Goal: Transaction & Acquisition: Purchase product/service

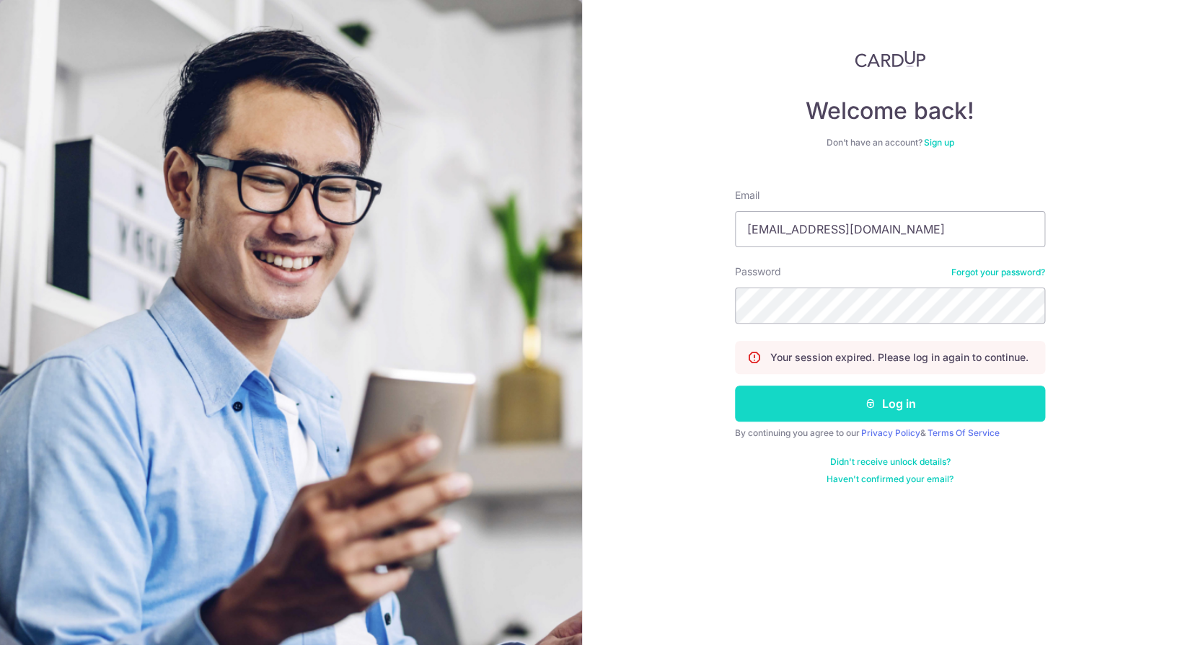
click at [832, 418] on button "Log in" at bounding box center [890, 404] width 310 height 36
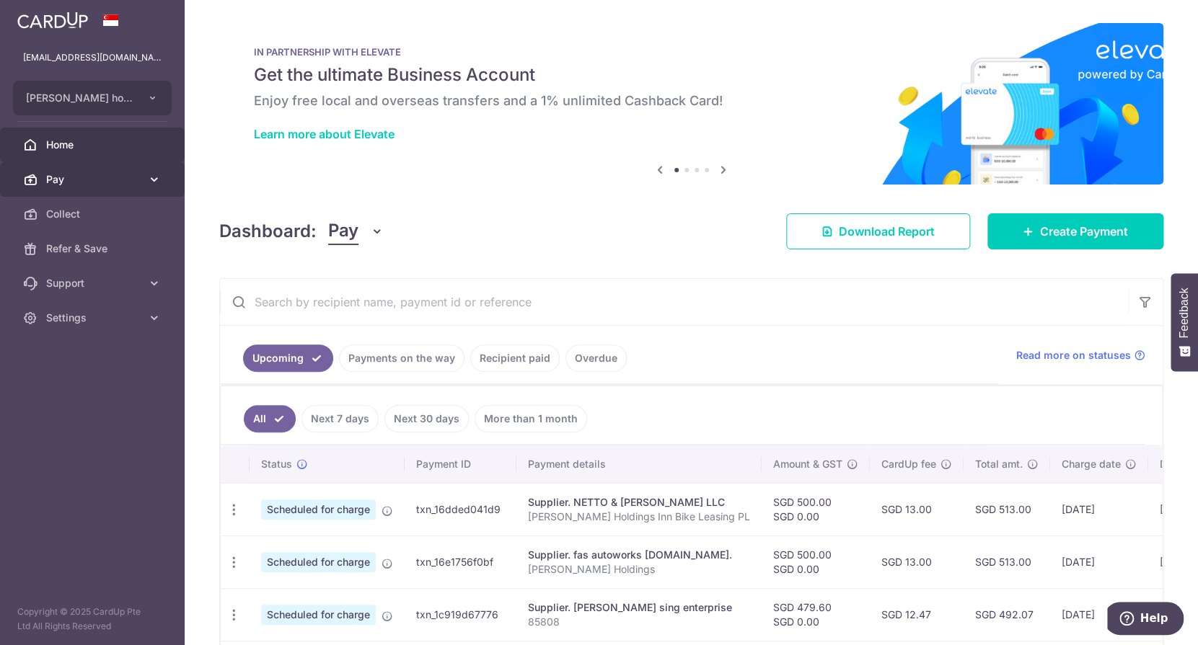
click at [54, 171] on link "Pay" at bounding box center [92, 179] width 185 height 35
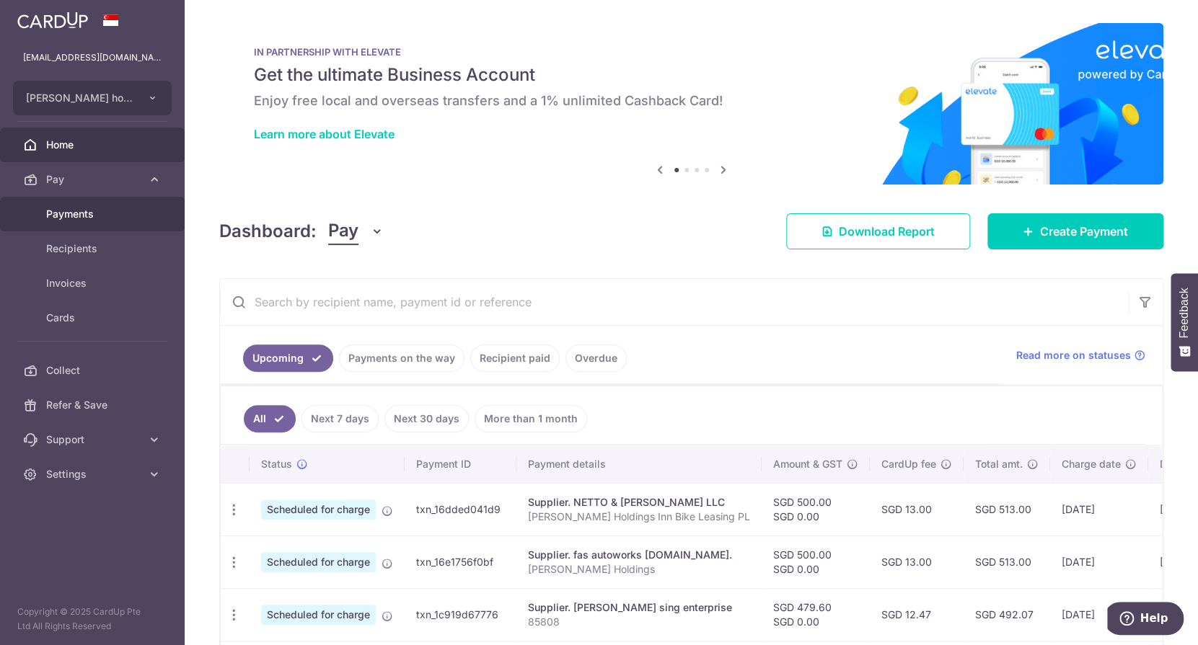
click at [74, 221] on span "Payments" at bounding box center [93, 214] width 95 height 14
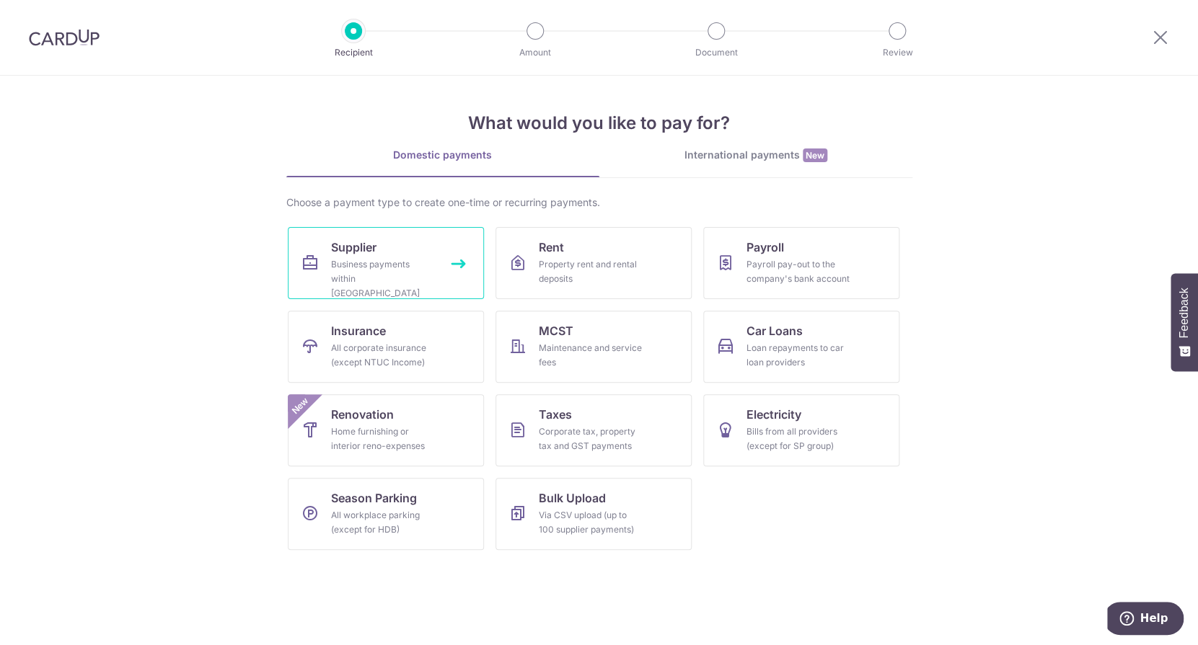
click at [432, 267] on div "Business payments within Singapore" at bounding box center [383, 278] width 104 height 43
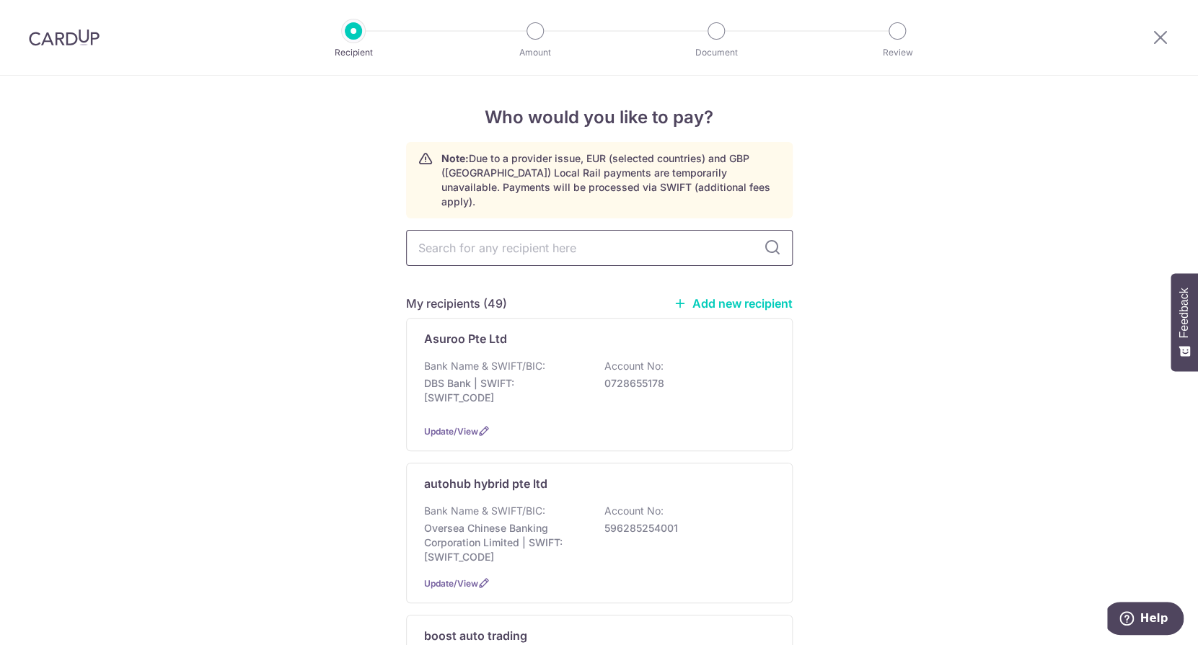
click at [492, 231] on input "text" at bounding box center [599, 248] width 386 height 36
type input "con"
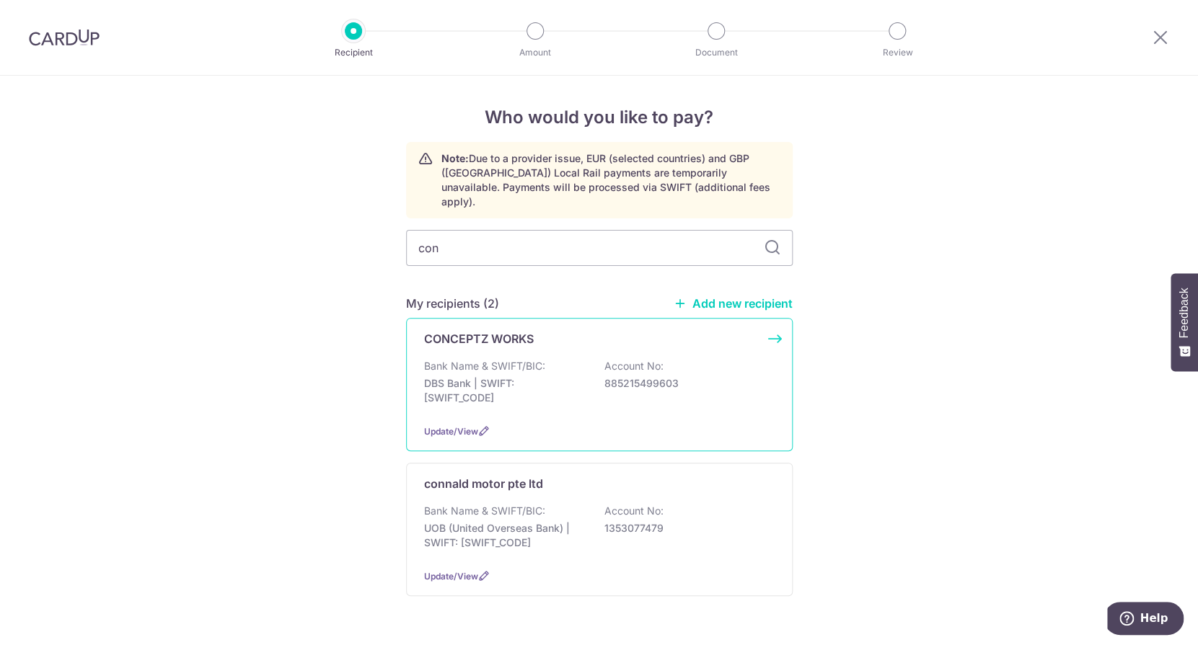
click at [485, 333] on div "CONCEPTZ WORKS Bank Name & SWIFT/BIC: DBS Bank | SWIFT: DBSSSGSGXXX Account No:…" at bounding box center [599, 384] width 386 height 133
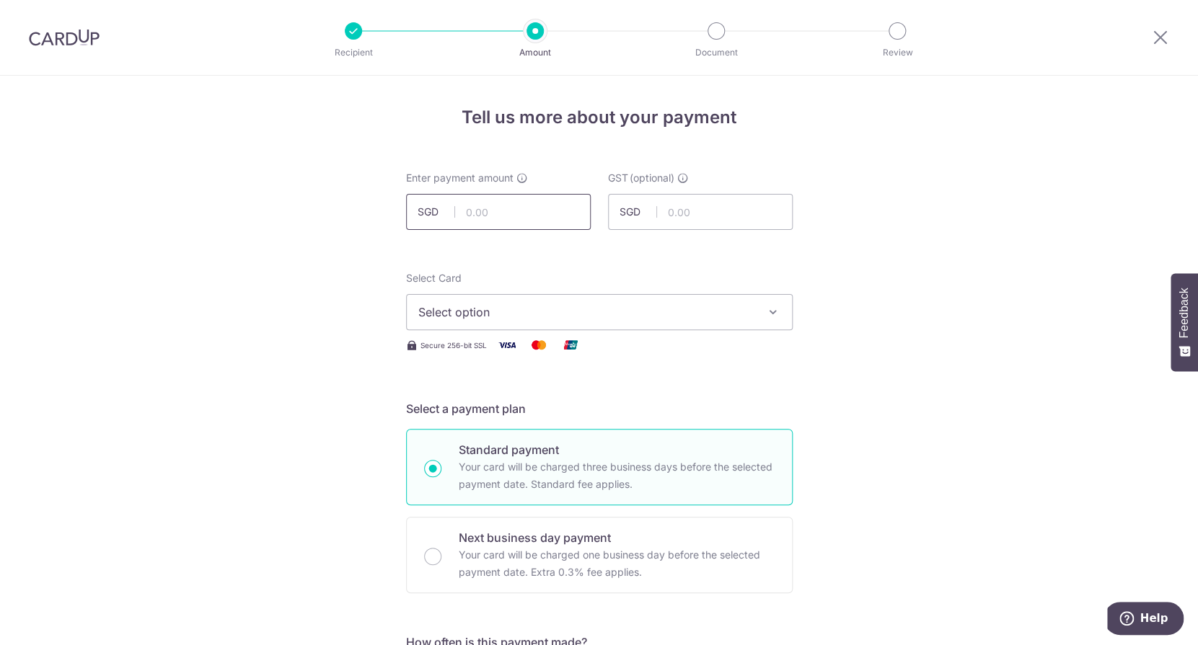
click at [508, 213] on input "text" at bounding box center [498, 212] width 185 height 36
click at [554, 221] on input "text" at bounding box center [498, 212] width 185 height 36
type input "420.00"
click at [608, 328] on button "Select option" at bounding box center [599, 312] width 386 height 36
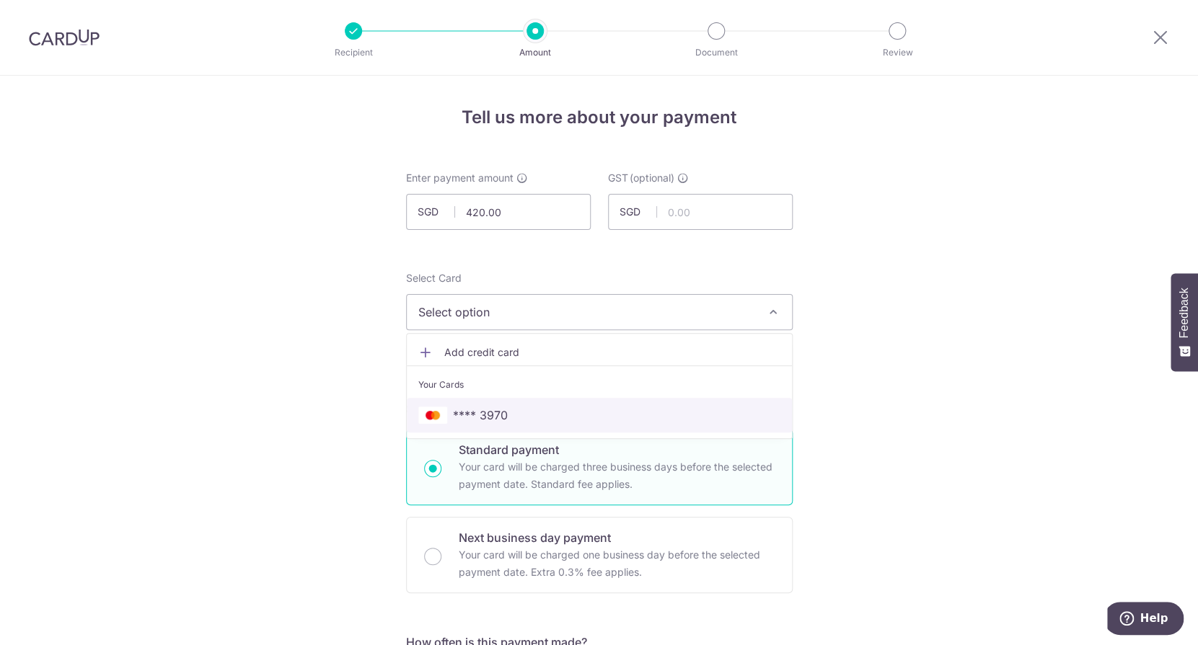
click at [580, 410] on span "**** 3970" at bounding box center [599, 415] width 362 height 17
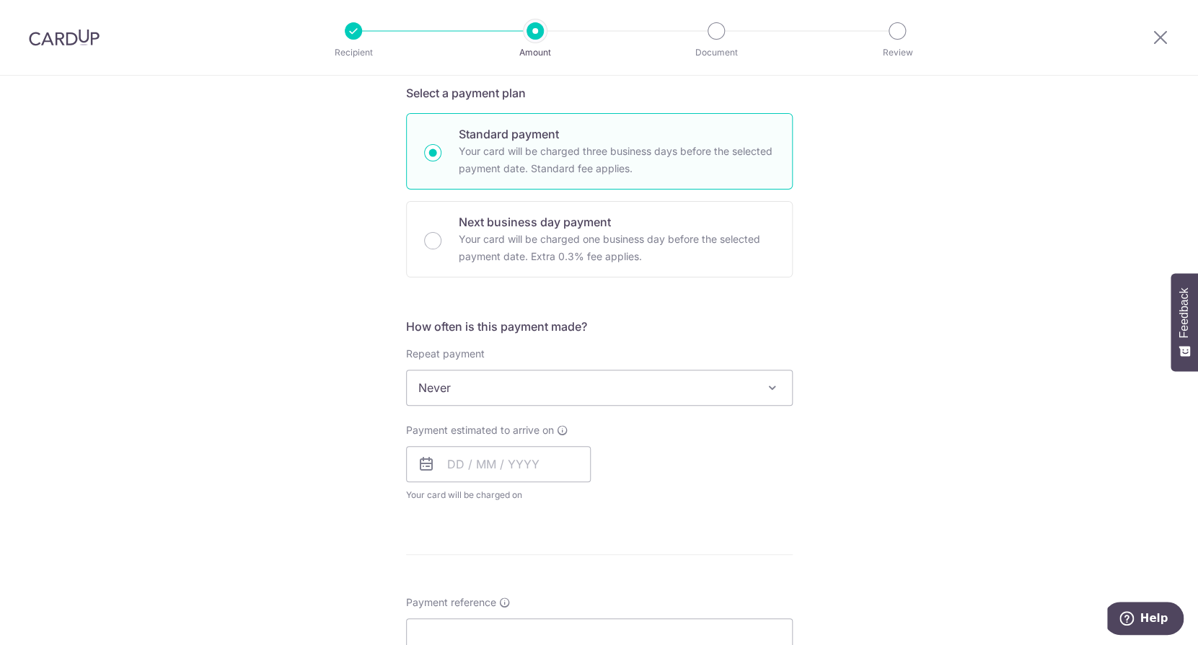
scroll to position [327, 0]
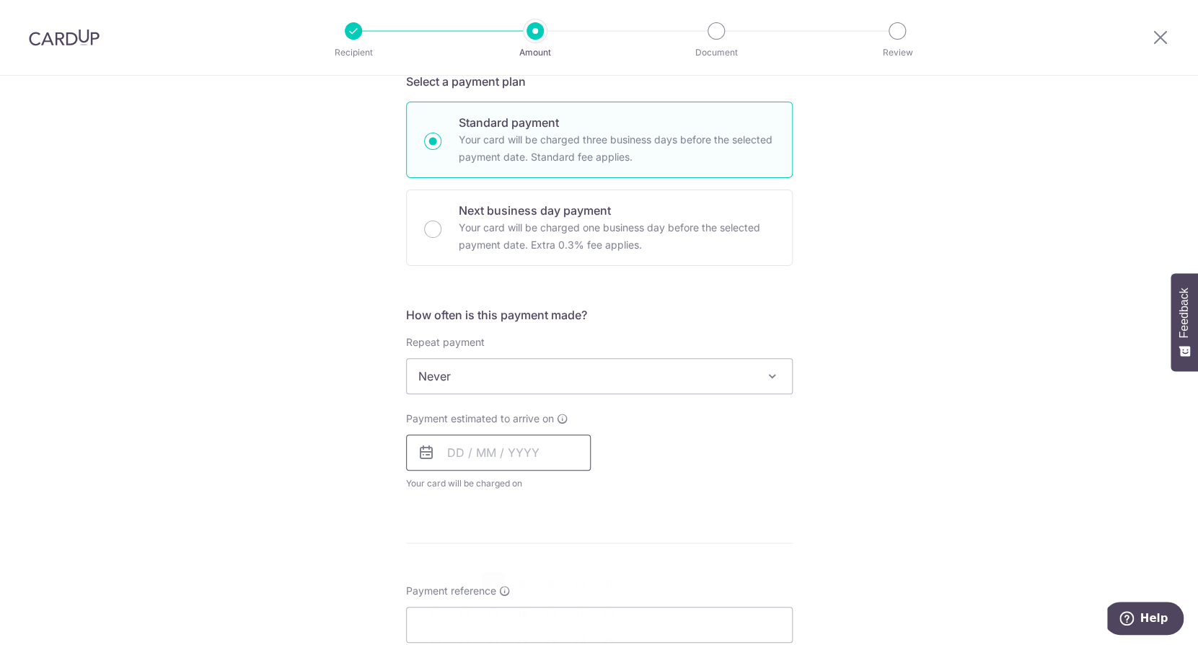
click at [537, 458] on input "text" at bounding box center [498, 453] width 185 height 36
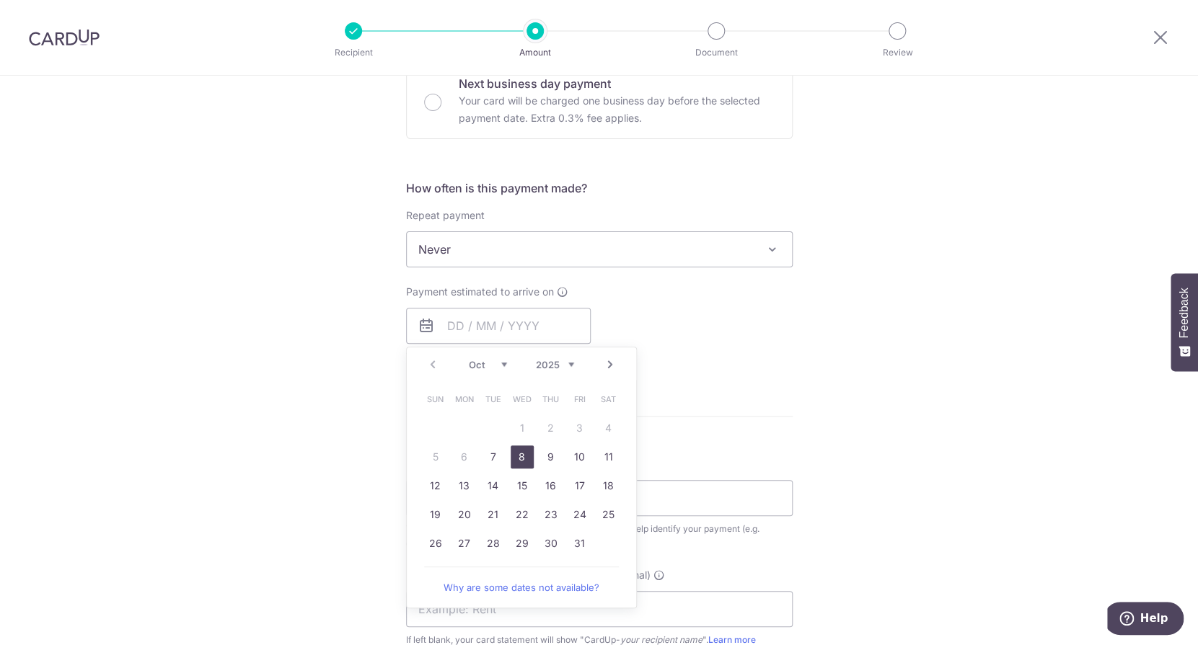
click at [522, 459] on link "8" at bounding box center [521, 457] width 23 height 23
type input "08/10/2025"
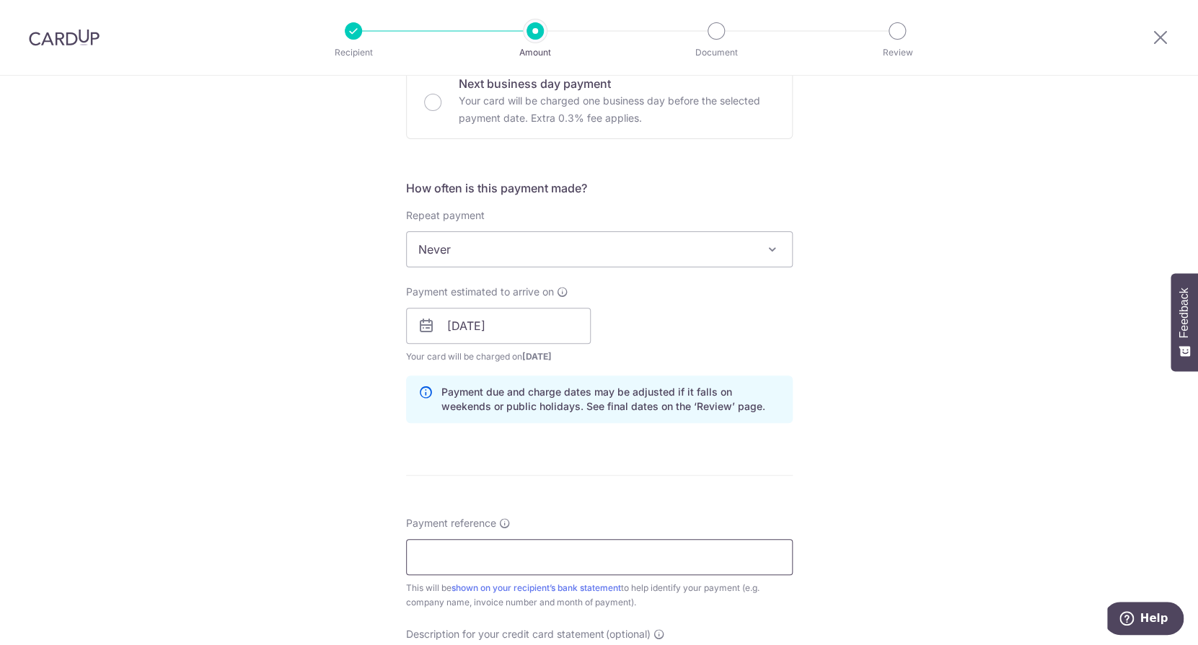
click at [538, 571] on input "Payment reference" at bounding box center [599, 557] width 386 height 36
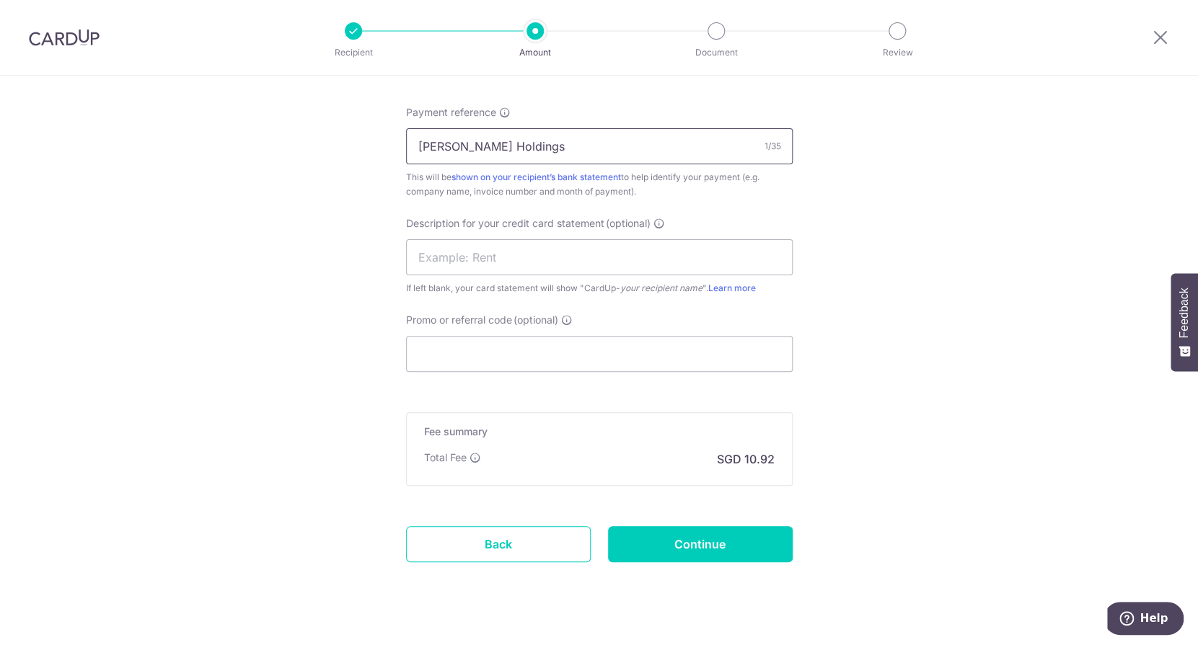
scroll to position [864, 0]
type input "Stark Holdings"
click at [751, 541] on input "Continue" at bounding box center [700, 545] width 185 height 36
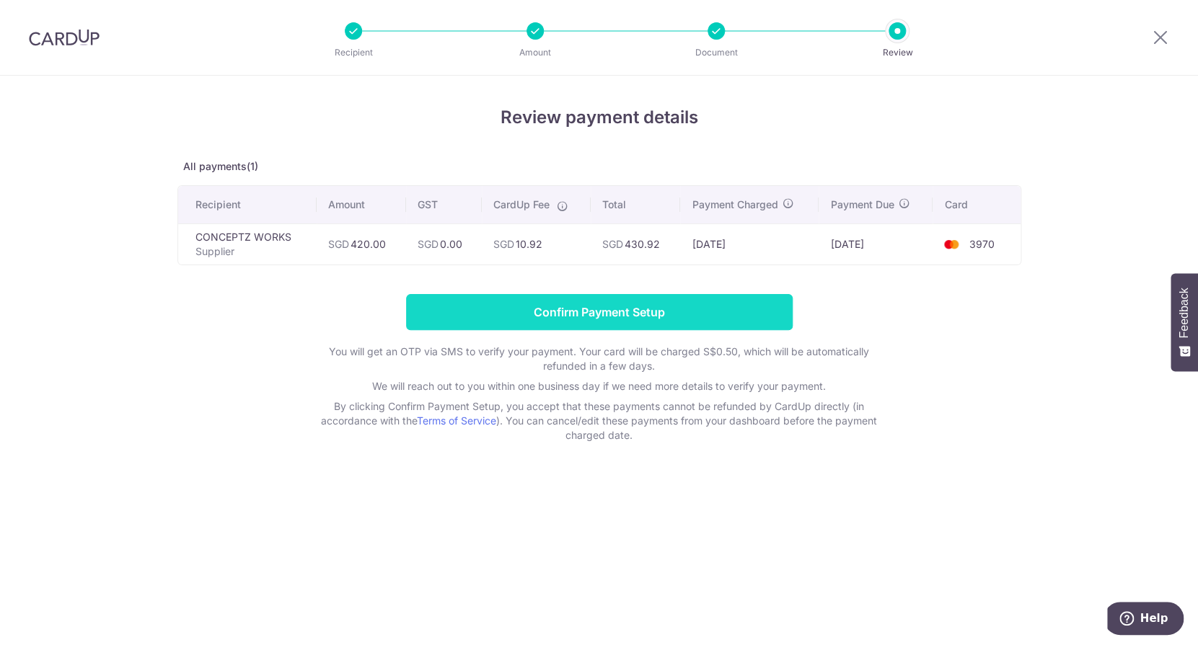
click at [523, 313] on input "Confirm Payment Setup" at bounding box center [599, 312] width 386 height 36
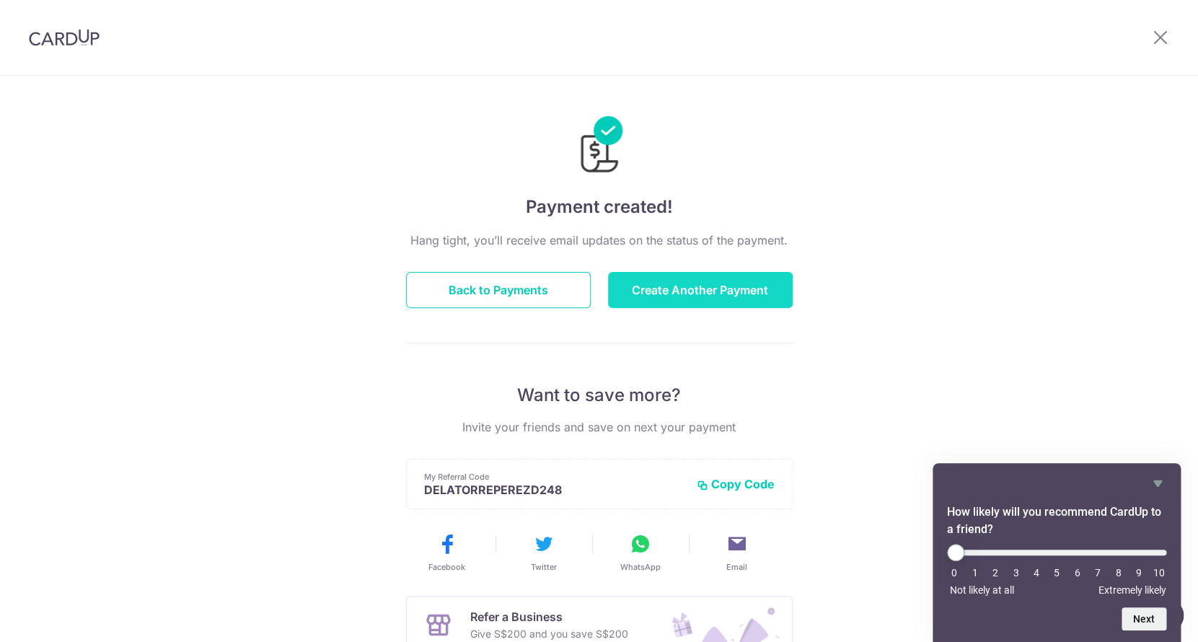
click at [678, 282] on button "Create Another Payment" at bounding box center [700, 290] width 185 height 36
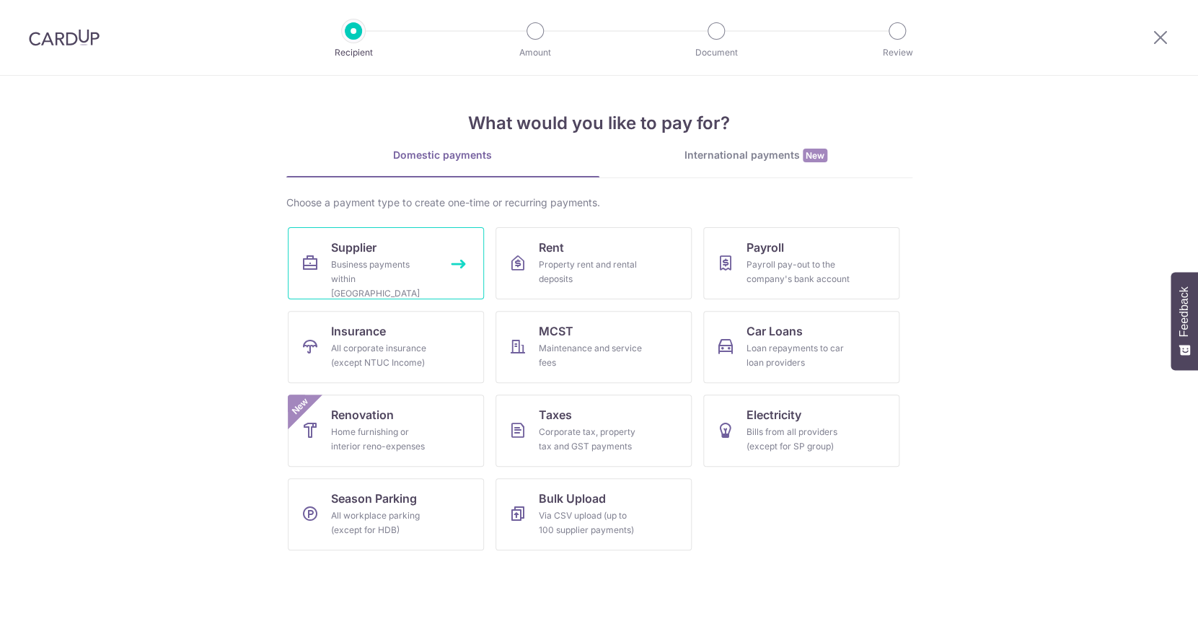
click at [410, 269] on div "Business payments within Singapore" at bounding box center [383, 278] width 104 height 43
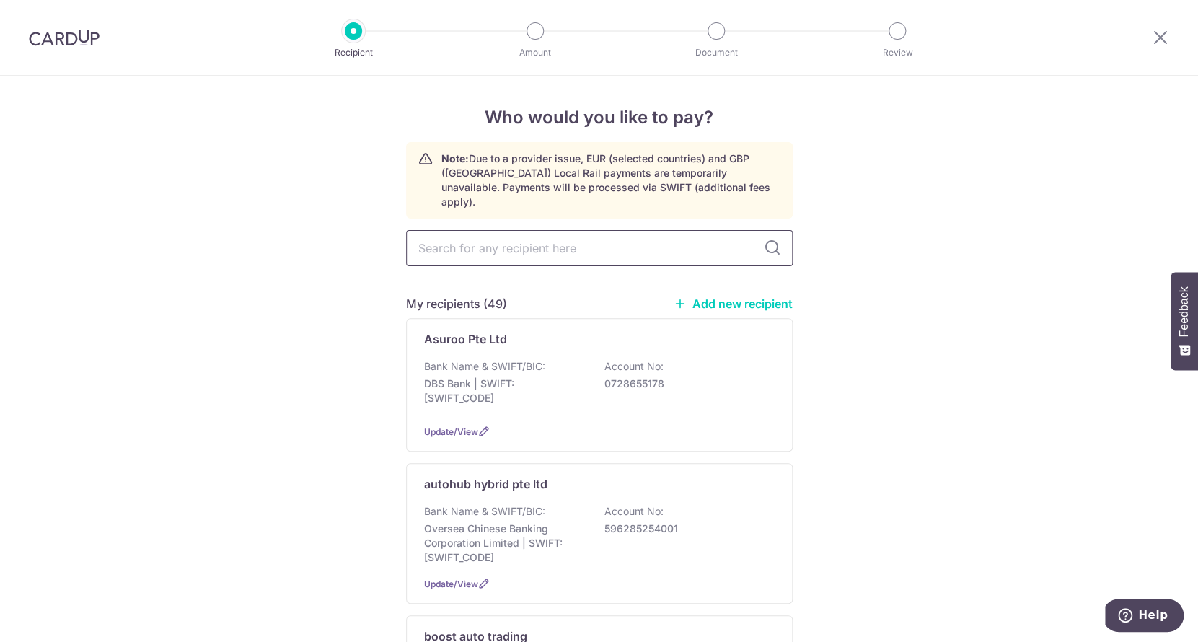
click at [506, 238] on input "text" at bounding box center [599, 248] width 386 height 36
type input "co"
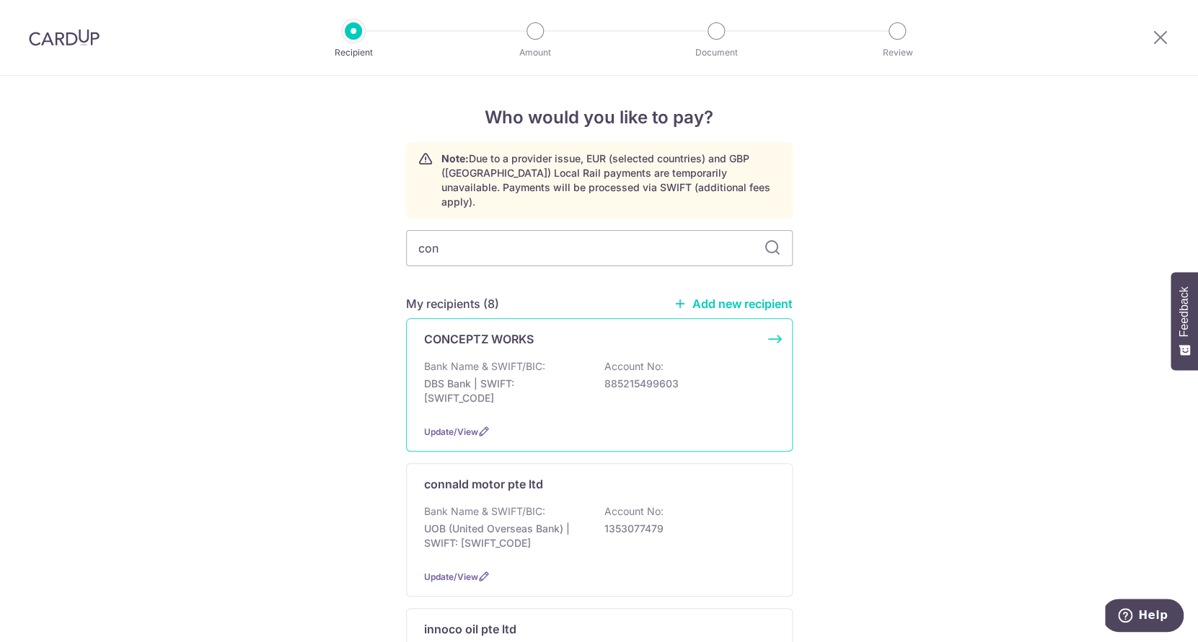
type input "con"
click at [503, 402] on div "Bank Name & SWIFT/BIC: DBS Bank | SWIFT: DBSSSGSGXXX Account No: 885215499603" at bounding box center [599, 385] width 350 height 53
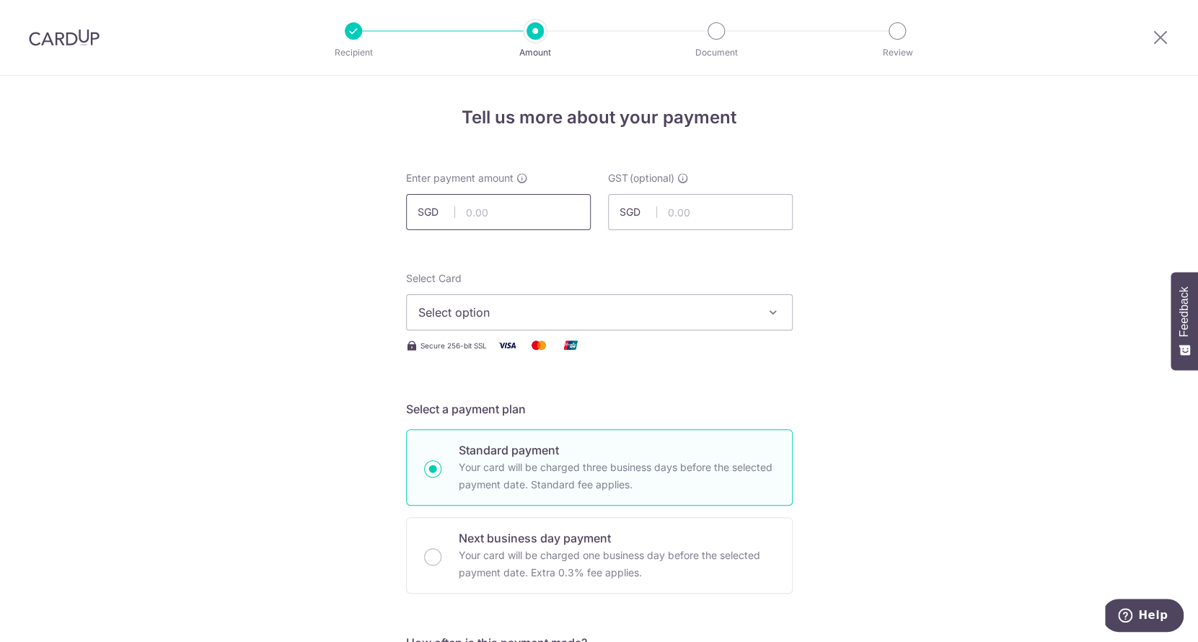
click at [521, 218] on input "text" at bounding box center [498, 212] width 185 height 36
type input "400.00"
click at [562, 317] on span "Select option" at bounding box center [586, 312] width 336 height 17
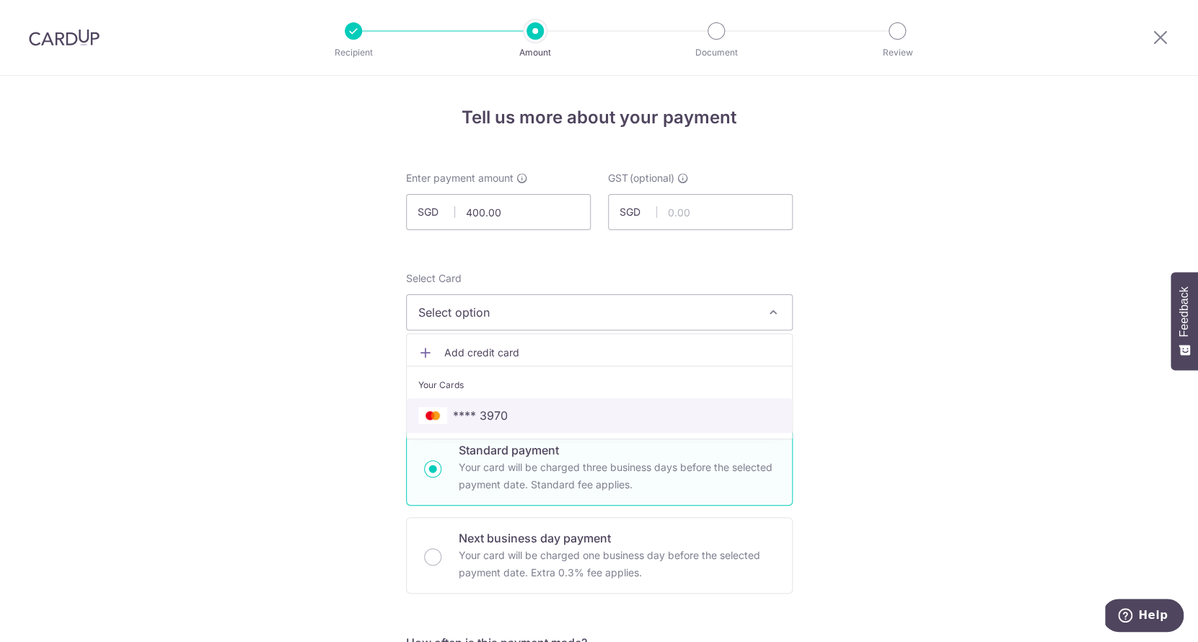
click at [567, 417] on span "**** 3970" at bounding box center [599, 415] width 362 height 17
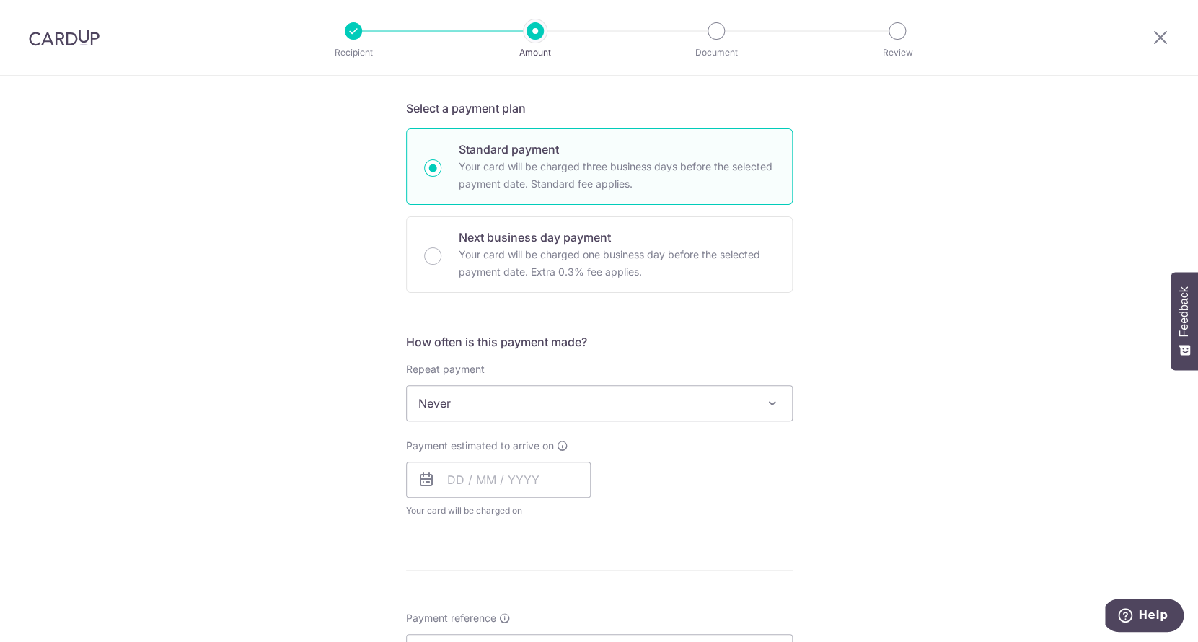
scroll to position [303, 0]
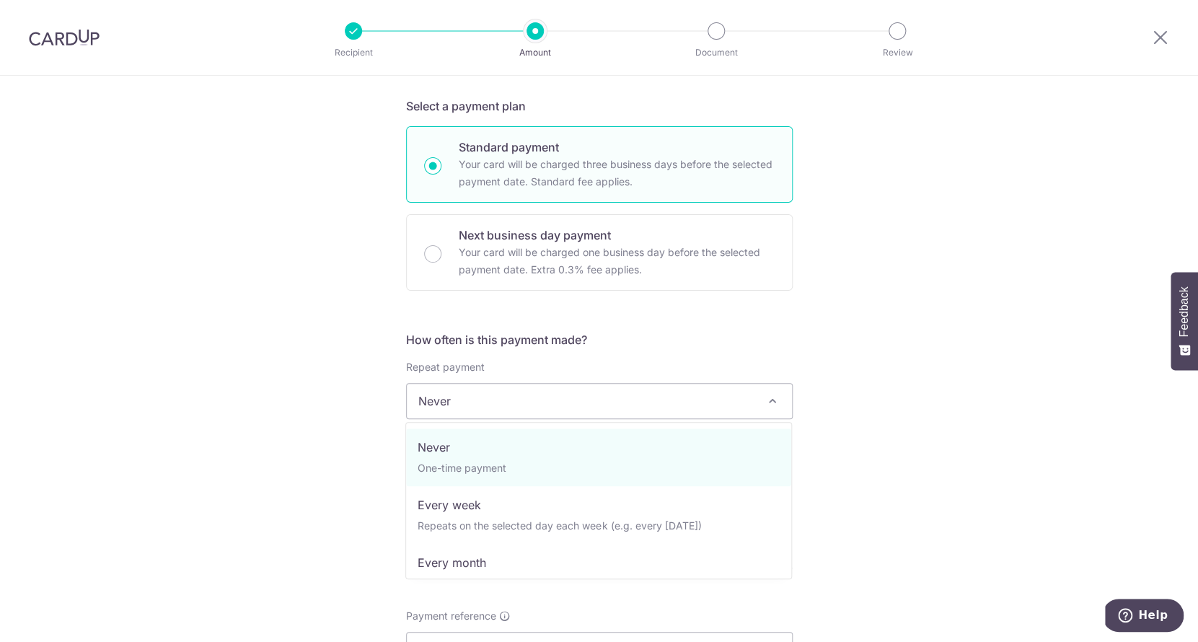
click at [565, 401] on span "Never" at bounding box center [599, 401] width 385 height 35
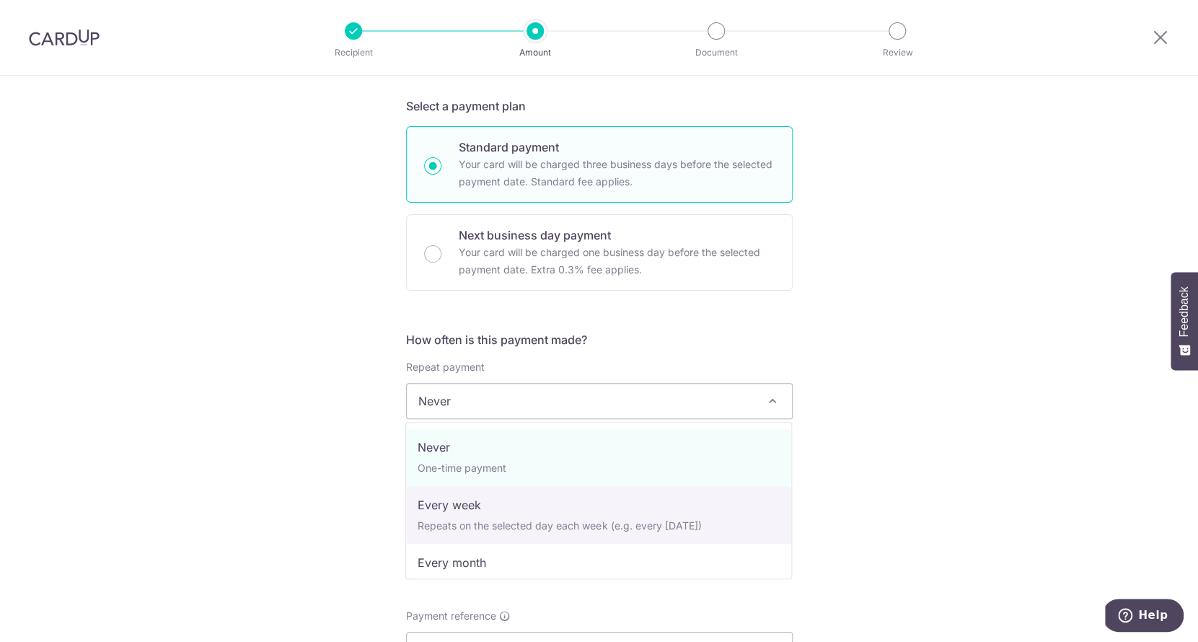
select select "2"
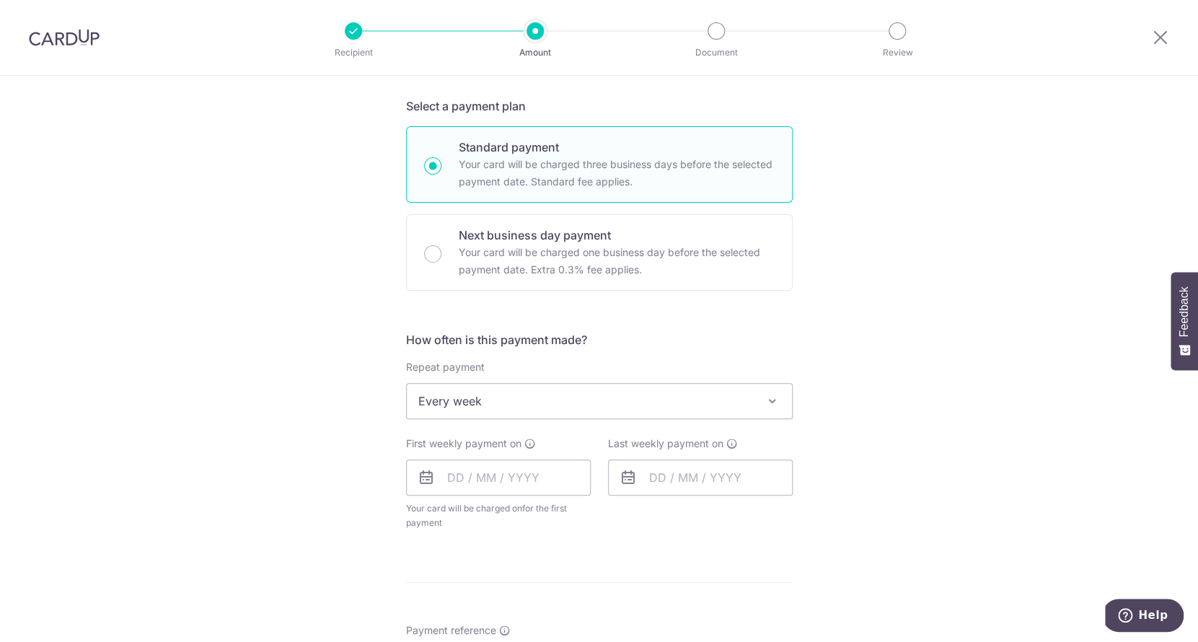
scroll to position [489, 0]
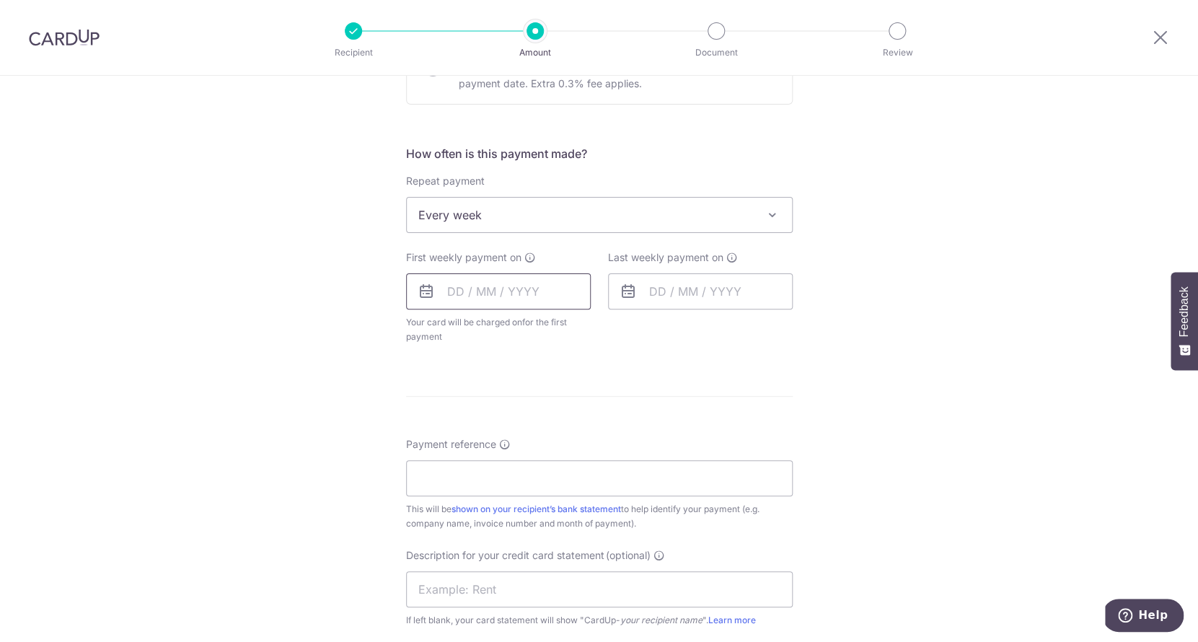
click at [495, 295] on input "text" at bounding box center [498, 291] width 185 height 36
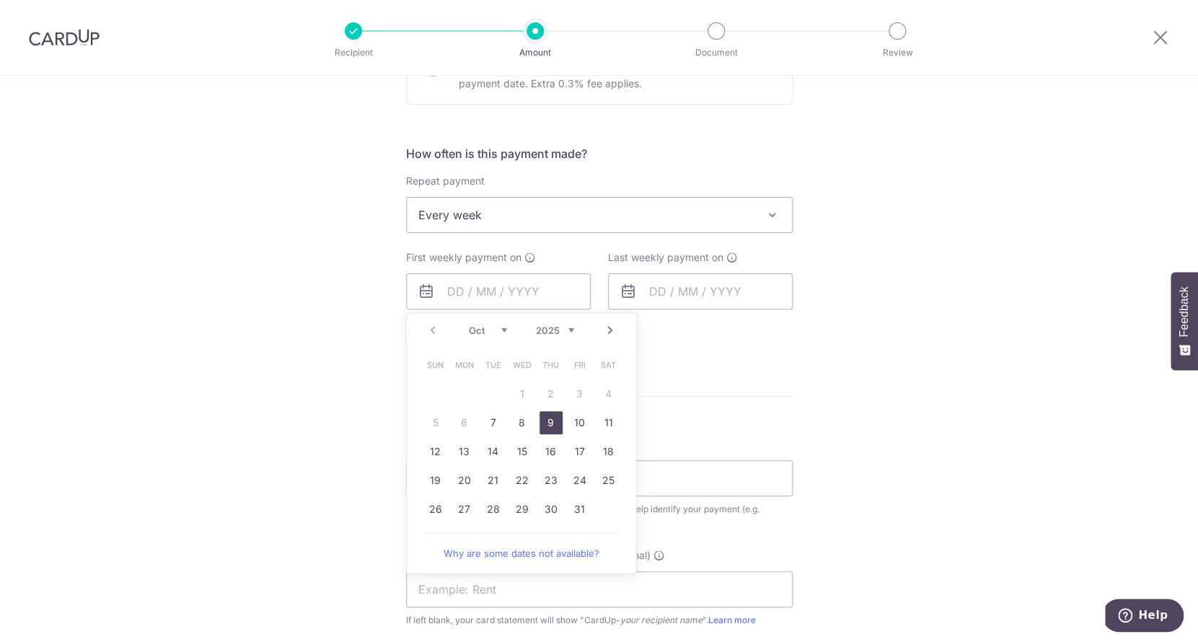
click at [552, 424] on link "9" at bounding box center [550, 422] width 23 height 23
type input "09/10/2025"
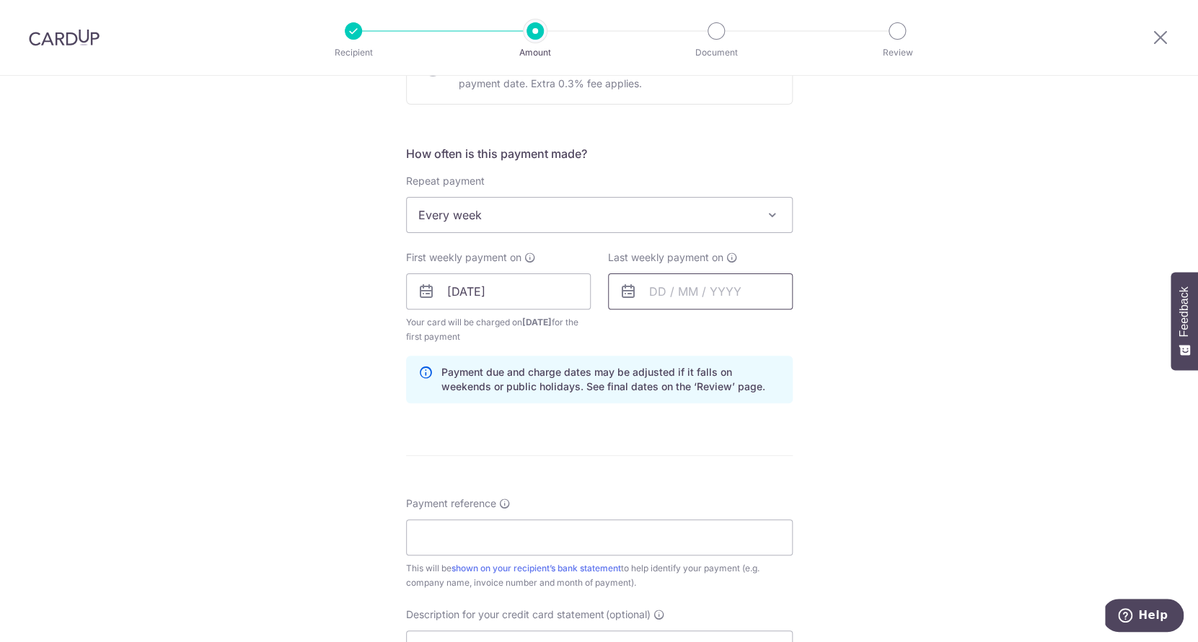
click at [652, 304] on input "text" at bounding box center [700, 291] width 185 height 36
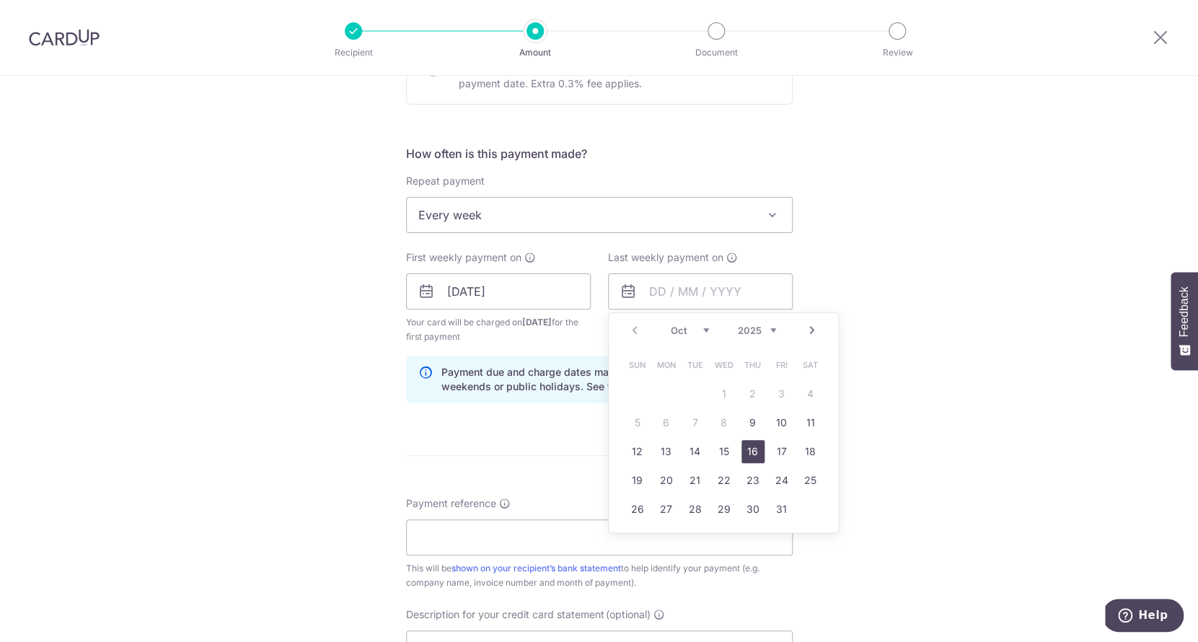
click at [751, 456] on link "16" at bounding box center [752, 451] width 23 height 23
type input "16/10/2025"
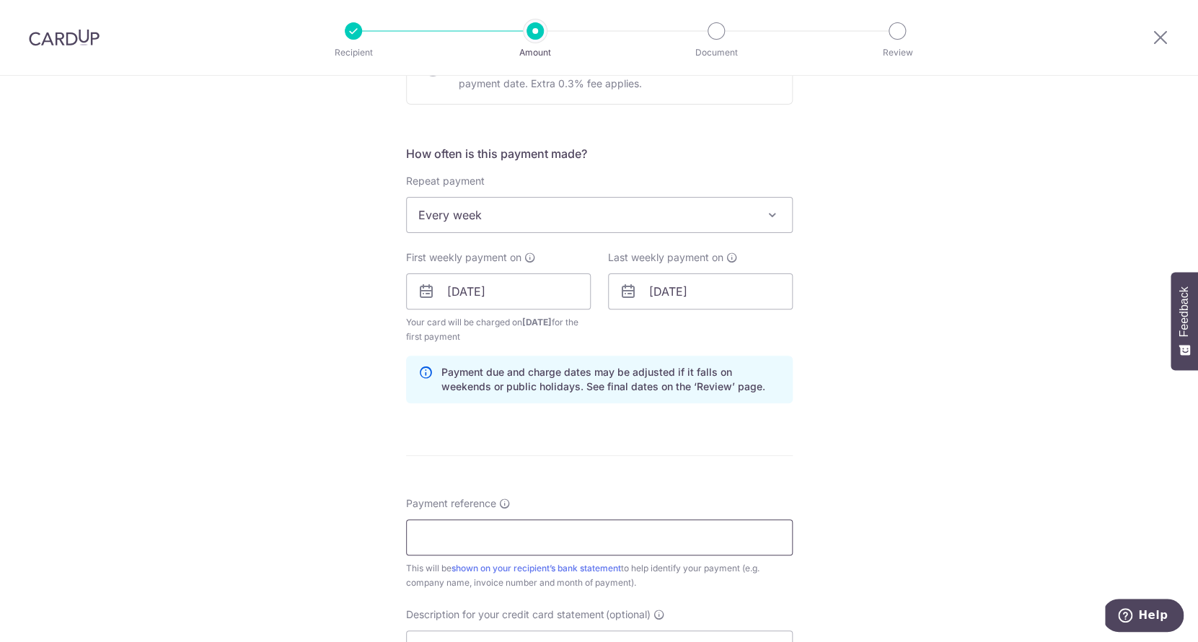
click at [634, 555] on input "Payment reference" at bounding box center [599, 537] width 386 height 36
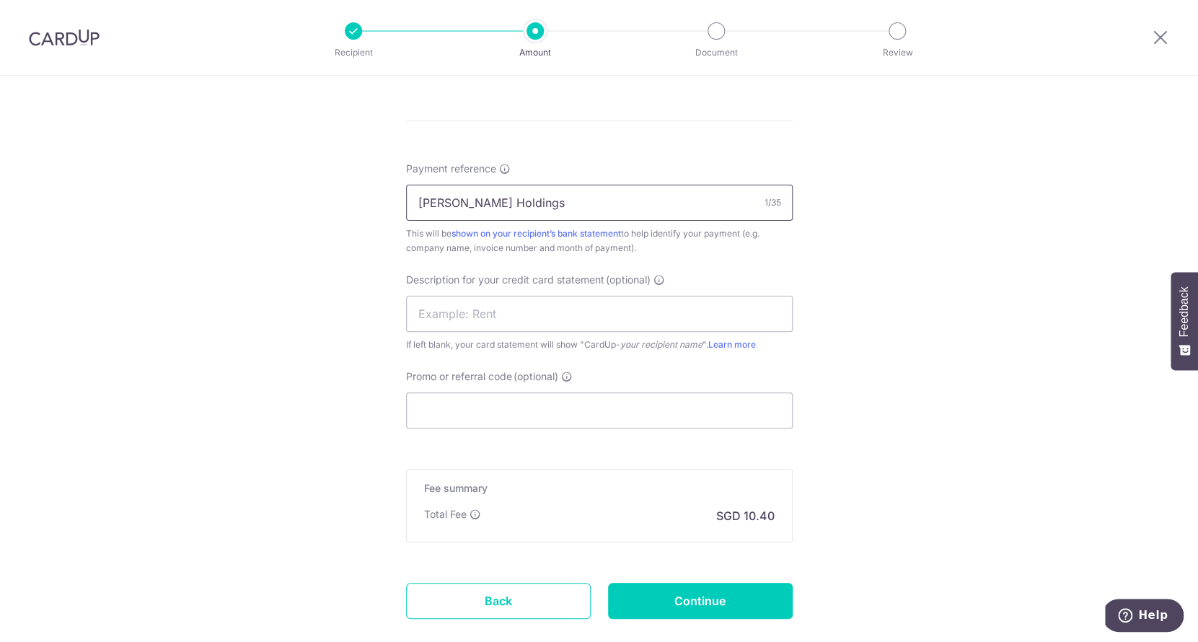
scroll to position [859, 0]
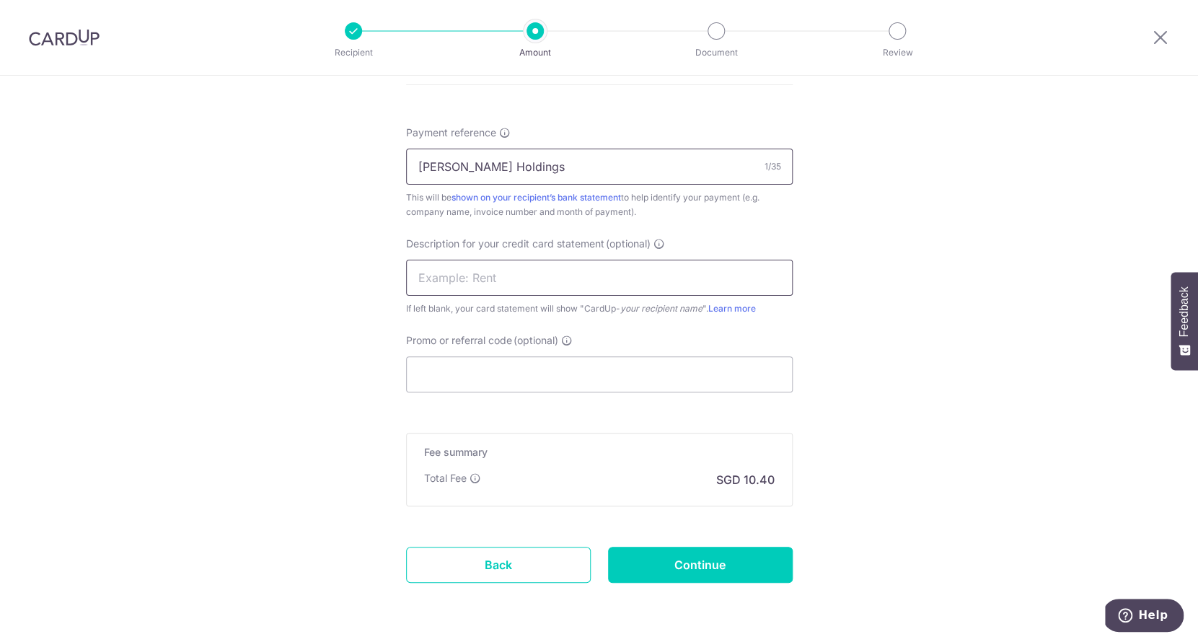
type input "Stark Holdings"
click at [559, 285] on input "text" at bounding box center [599, 278] width 386 height 36
type input "Stark Holdings"
click at [692, 578] on input "Continue" at bounding box center [700, 565] width 185 height 36
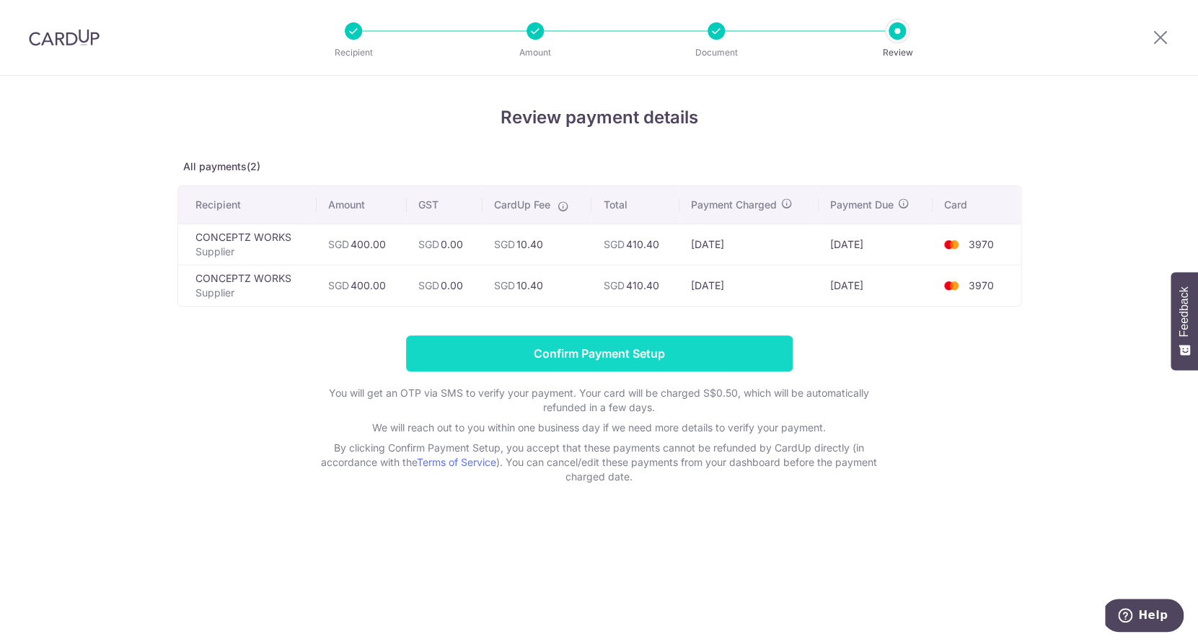
click at [604, 361] on input "Confirm Payment Setup" at bounding box center [599, 353] width 386 height 36
